Goal: Task Accomplishment & Management: Manage account settings

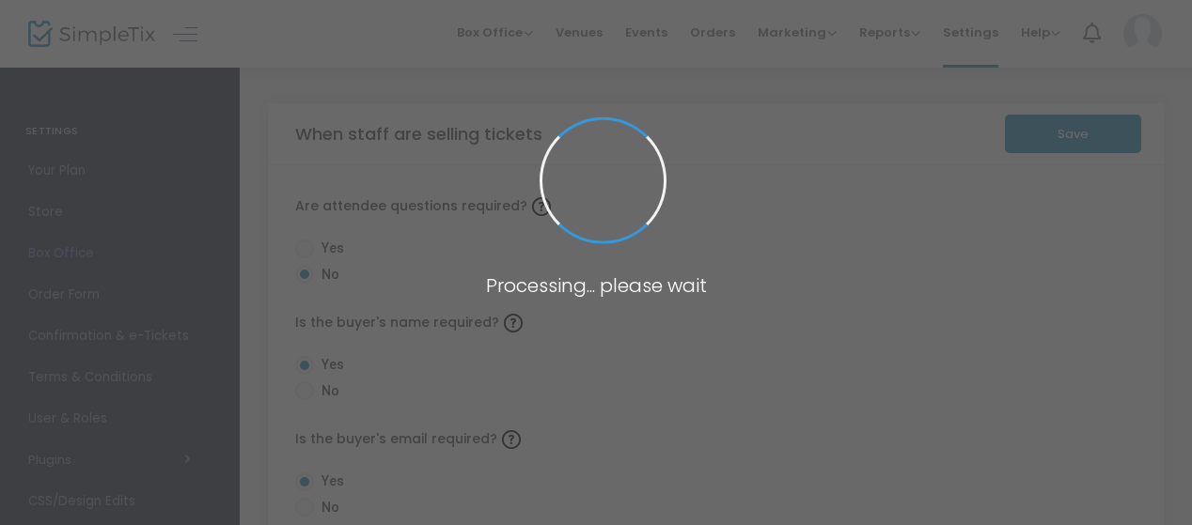
radio input "true"
radio input "false"
radio input "true"
radio input "false"
radio input "true"
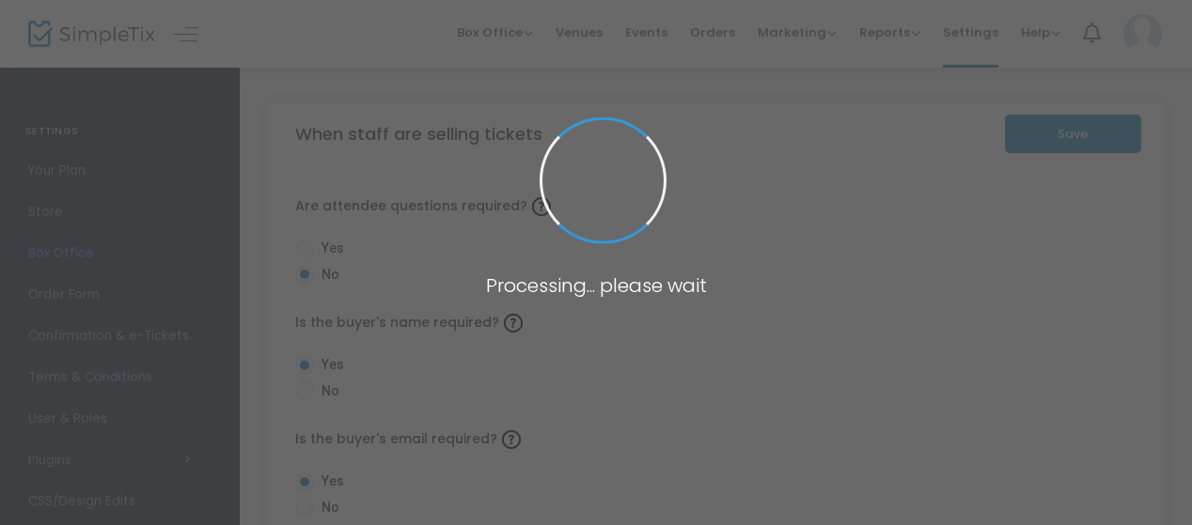
radio input "false"
radio input "true"
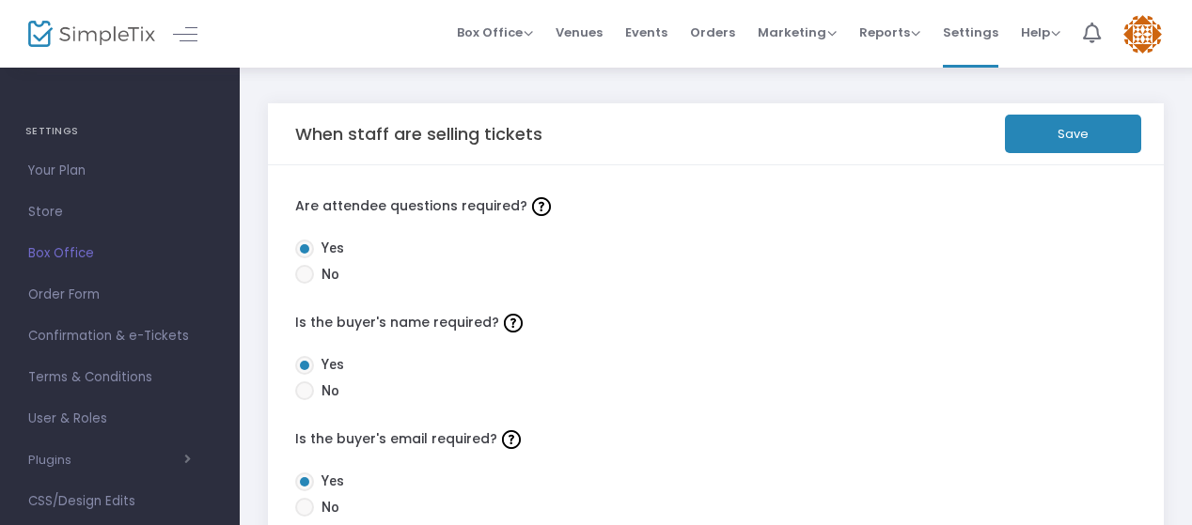
click at [1064, 130] on button "Save" at bounding box center [1073, 134] width 136 height 39
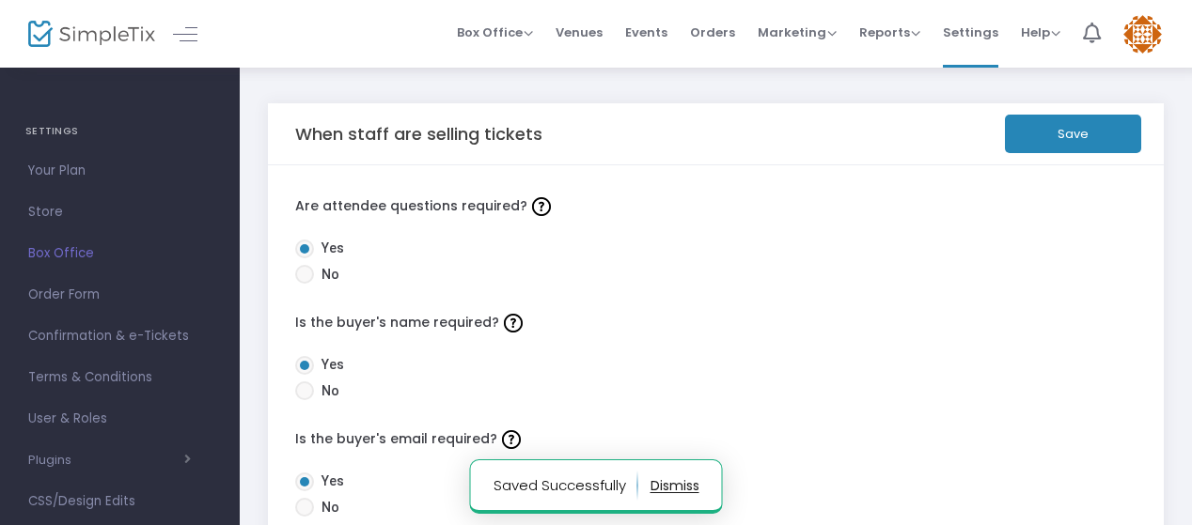
click at [669, 487] on button "button" at bounding box center [674, 486] width 49 height 30
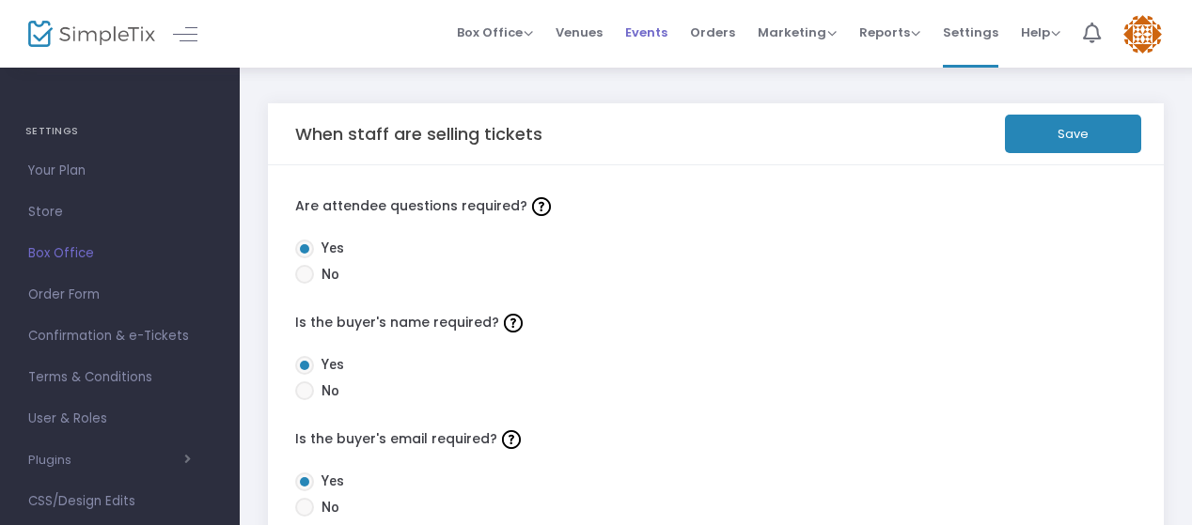
click at [682, 23] on ul "Box Office Sell Tickets Bookings Sell Season Pass Venues Memberships Events Ord…" at bounding box center [808, 34] width 727 height 68
click at [645, 27] on span "Events" at bounding box center [646, 32] width 42 height 48
